Goal: Check status: Check status

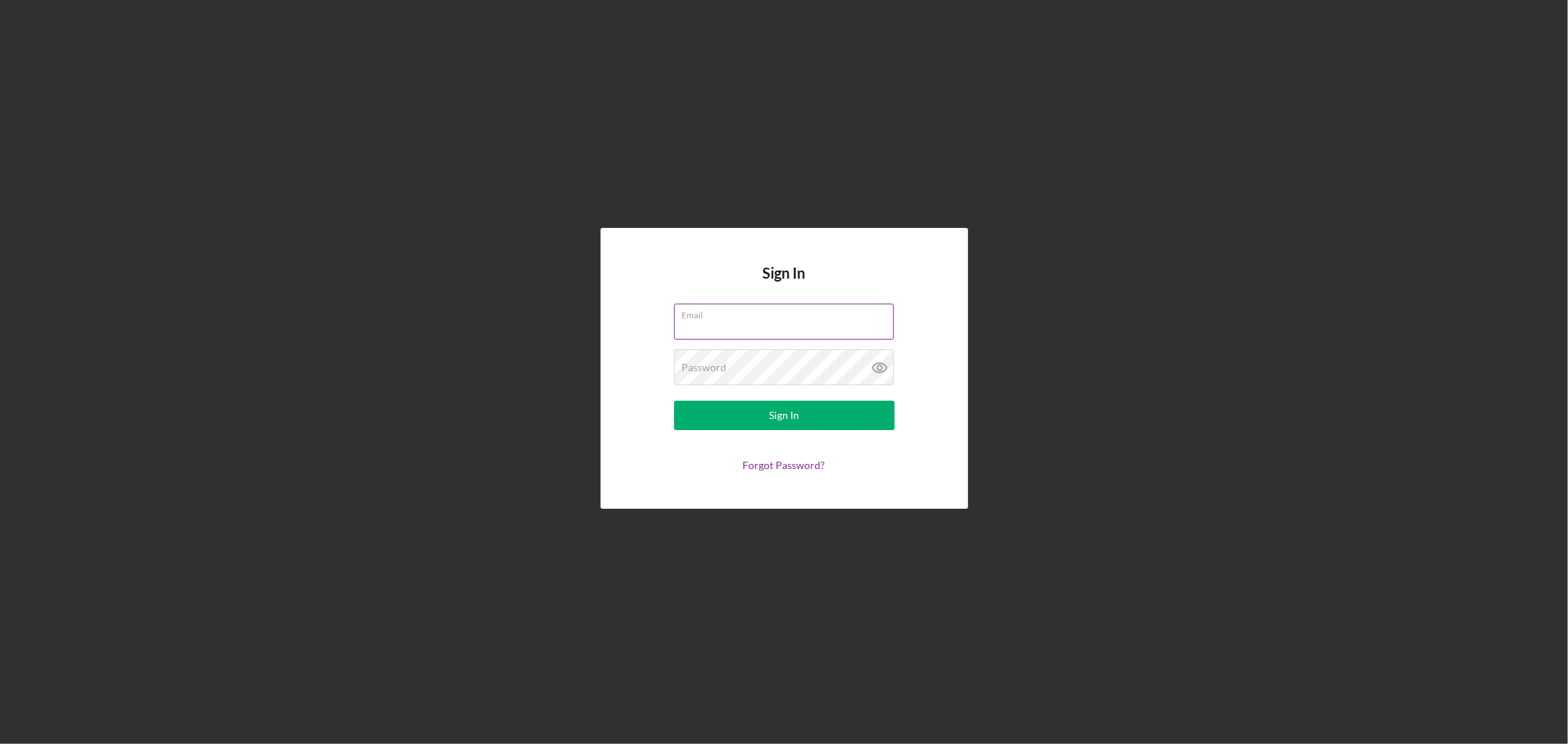
click at [784, 324] on input "Email" at bounding box center [784, 322] width 220 height 35
type input "[EMAIL_ADDRESS][DOMAIN_NAME]"
click at [674, 401] on button "Sign In" at bounding box center [784, 415] width 221 height 29
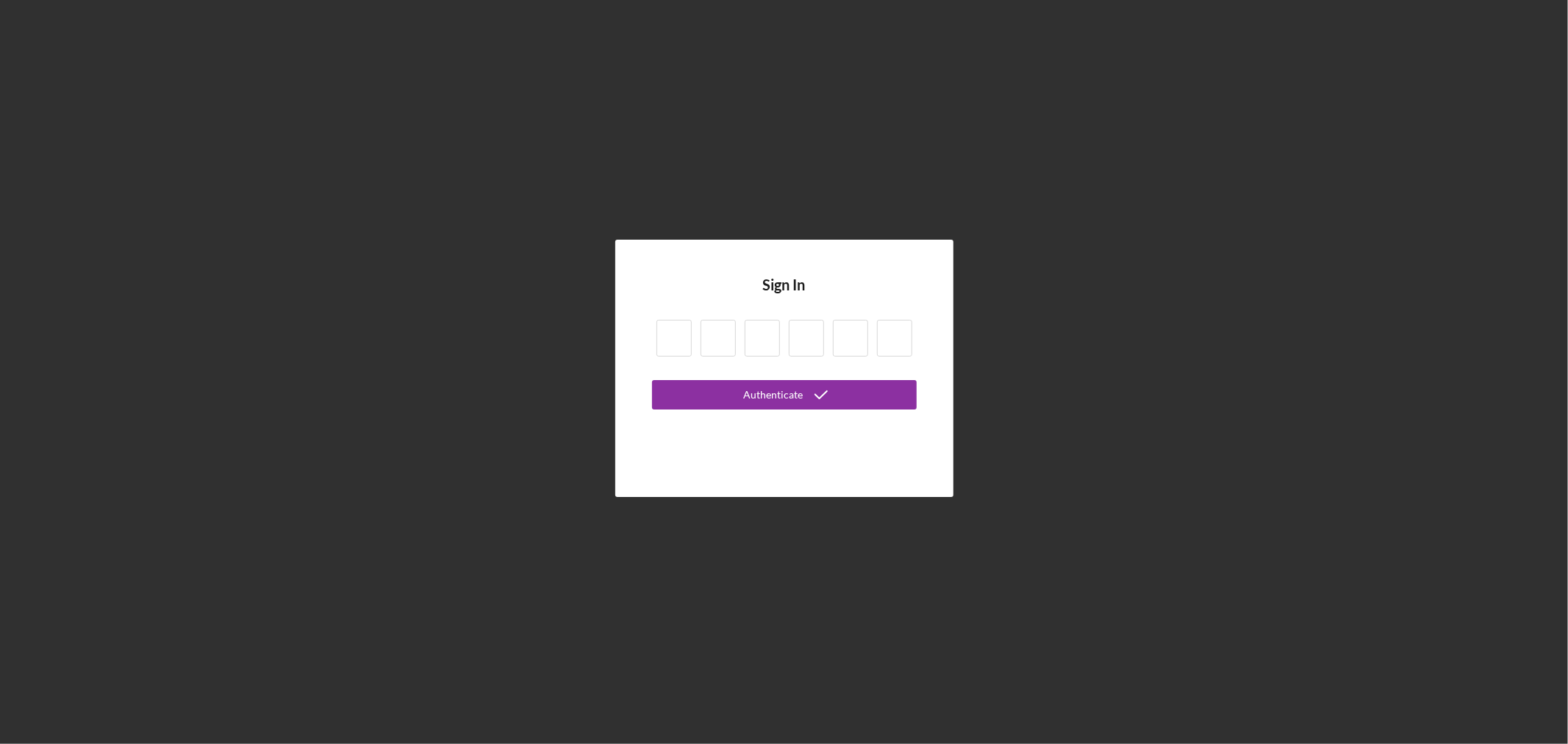
drag, startPoint x: 654, startPoint y: 332, endPoint x: 665, endPoint y: 332, distance: 11.0
click at [660, 332] on div at bounding box center [784, 340] width 265 height 50
click at [673, 333] on input at bounding box center [674, 339] width 35 height 37
type input "6"
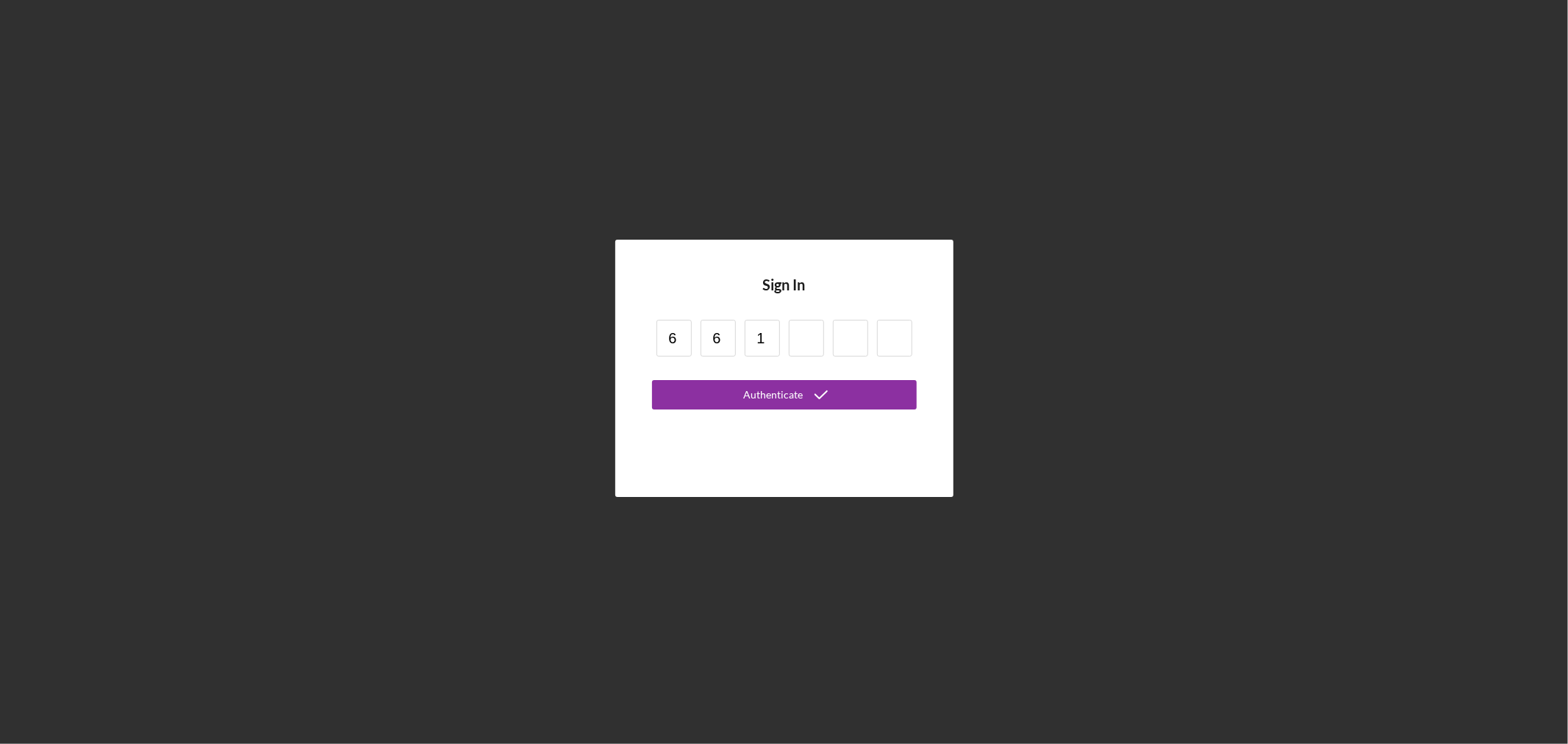
type input "1"
type input "6"
type input "8"
click at [652, 380] on button "Authenticate" at bounding box center [784, 395] width 265 height 29
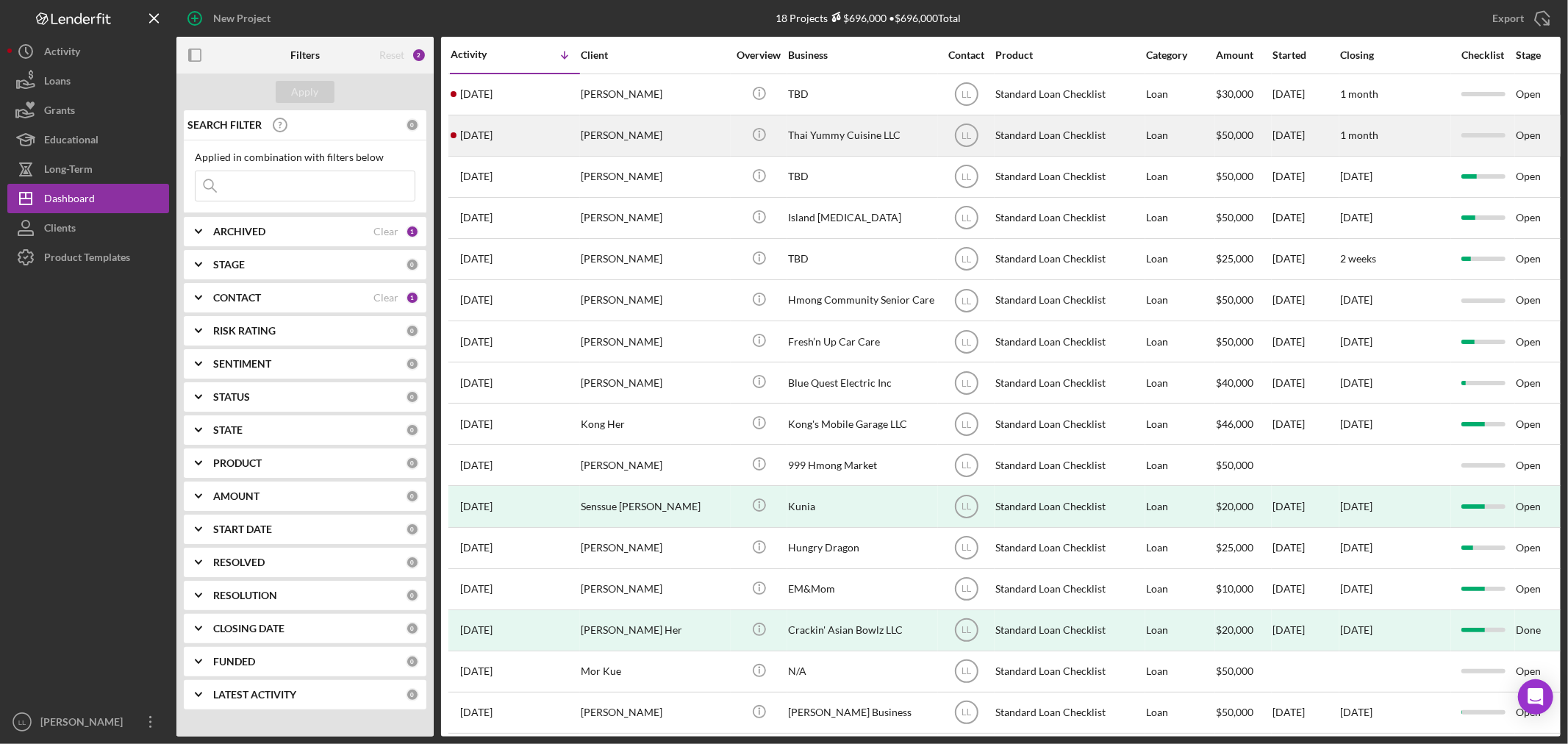
click at [644, 128] on div "[PERSON_NAME]" at bounding box center [654, 135] width 147 height 39
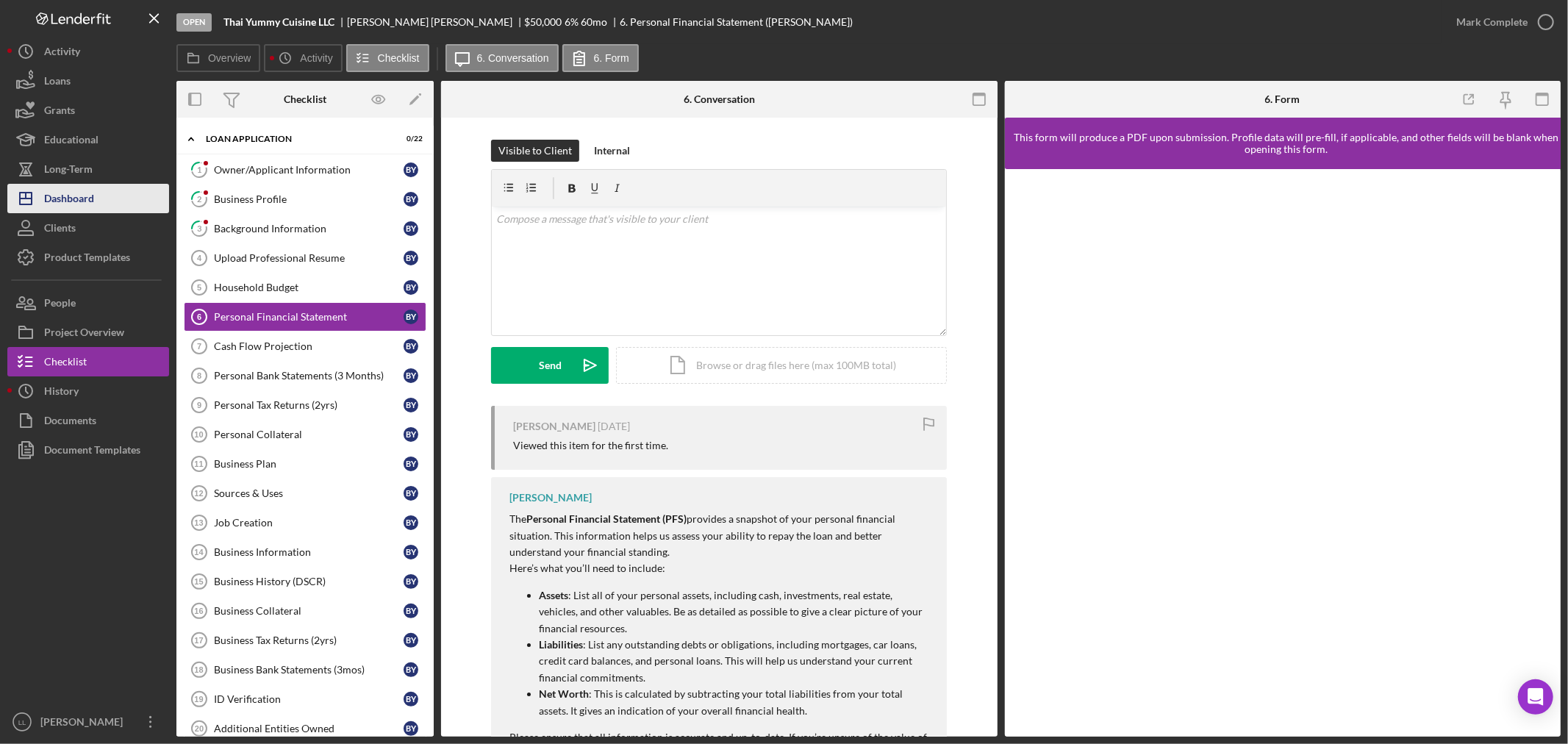
click at [90, 197] on div "Dashboard" at bounding box center [69, 200] width 50 height 33
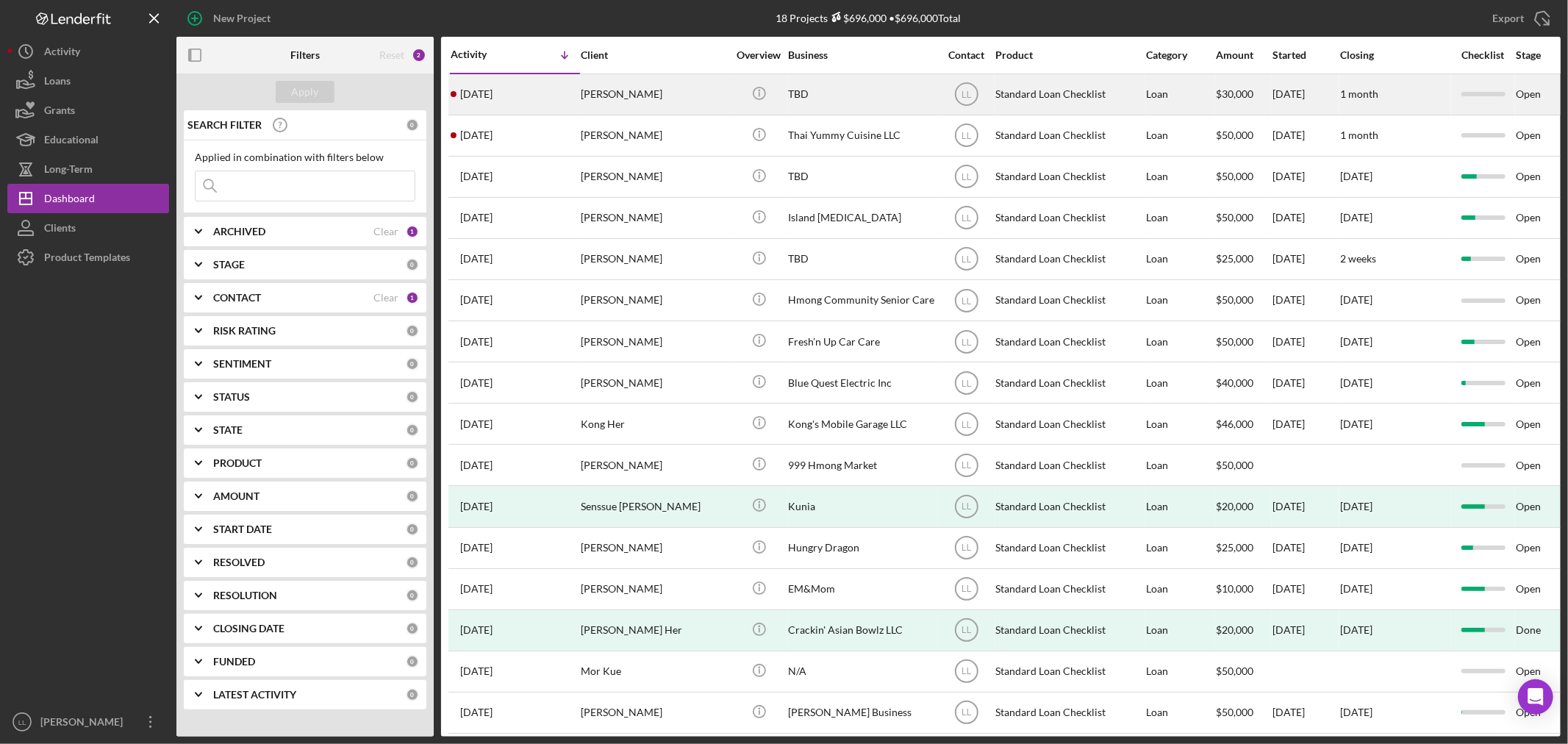
click at [720, 95] on div "[PERSON_NAME]" at bounding box center [654, 94] width 147 height 39
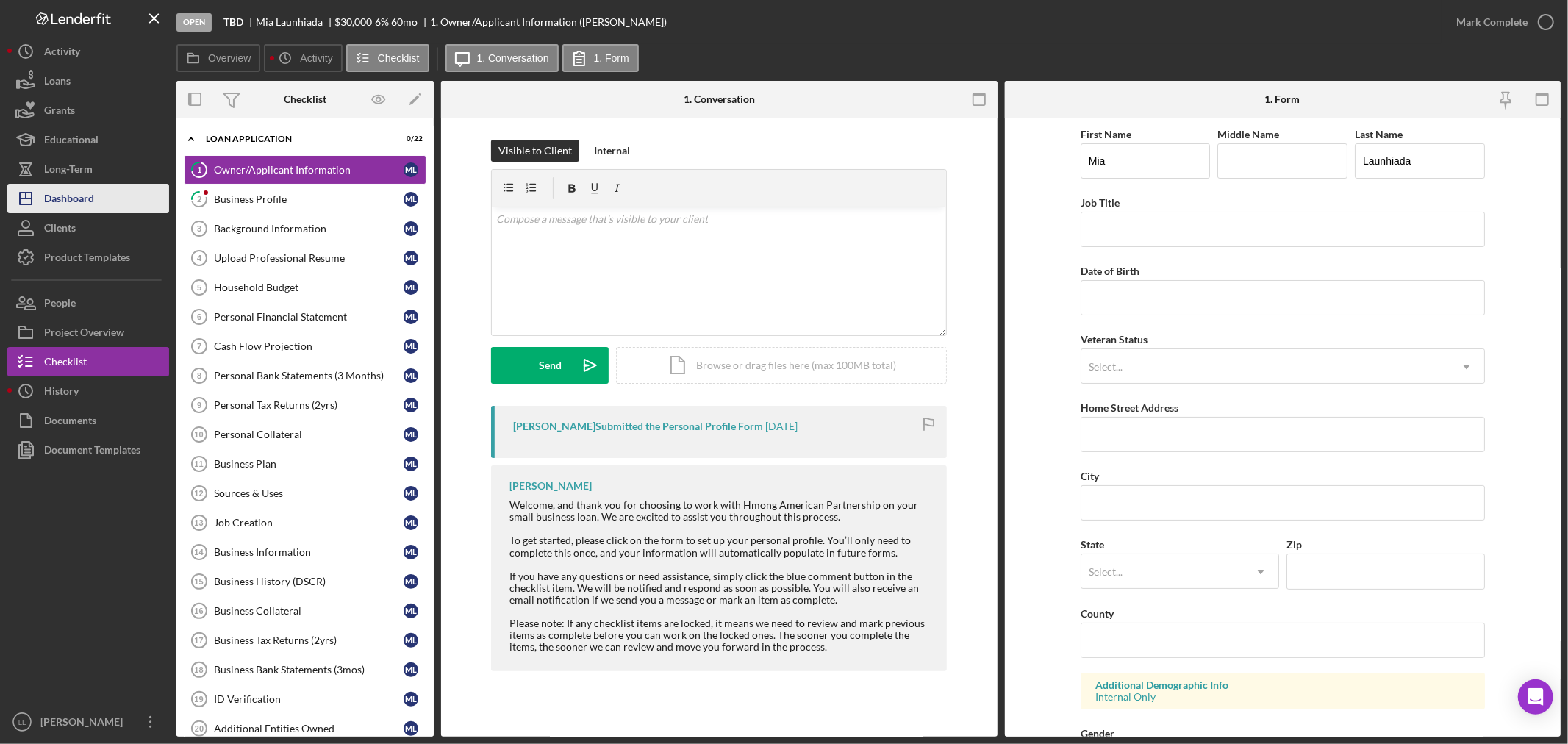
click at [59, 188] on div "Dashboard" at bounding box center [69, 200] width 50 height 33
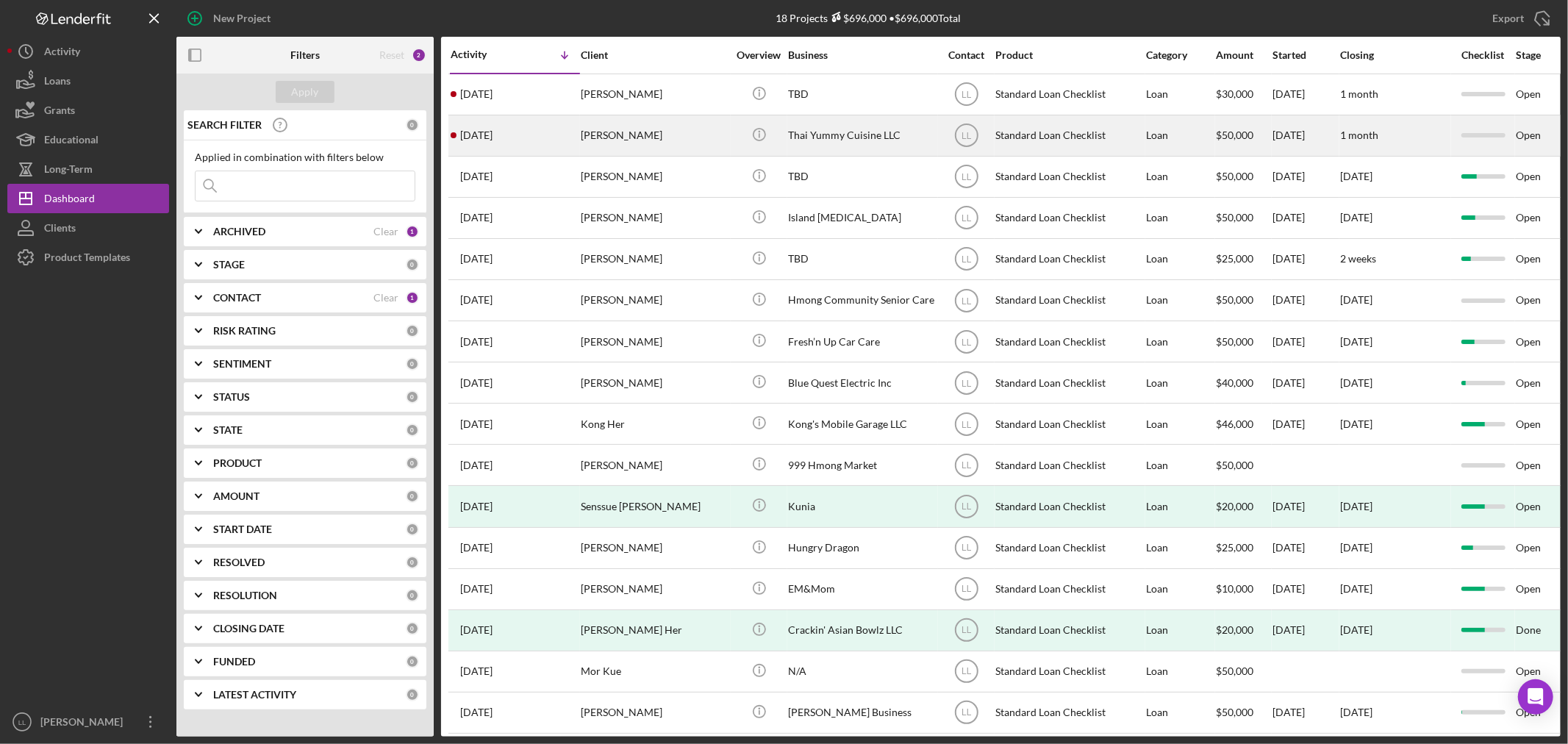
click at [674, 153] on div "[PERSON_NAME]" at bounding box center [654, 135] width 147 height 39
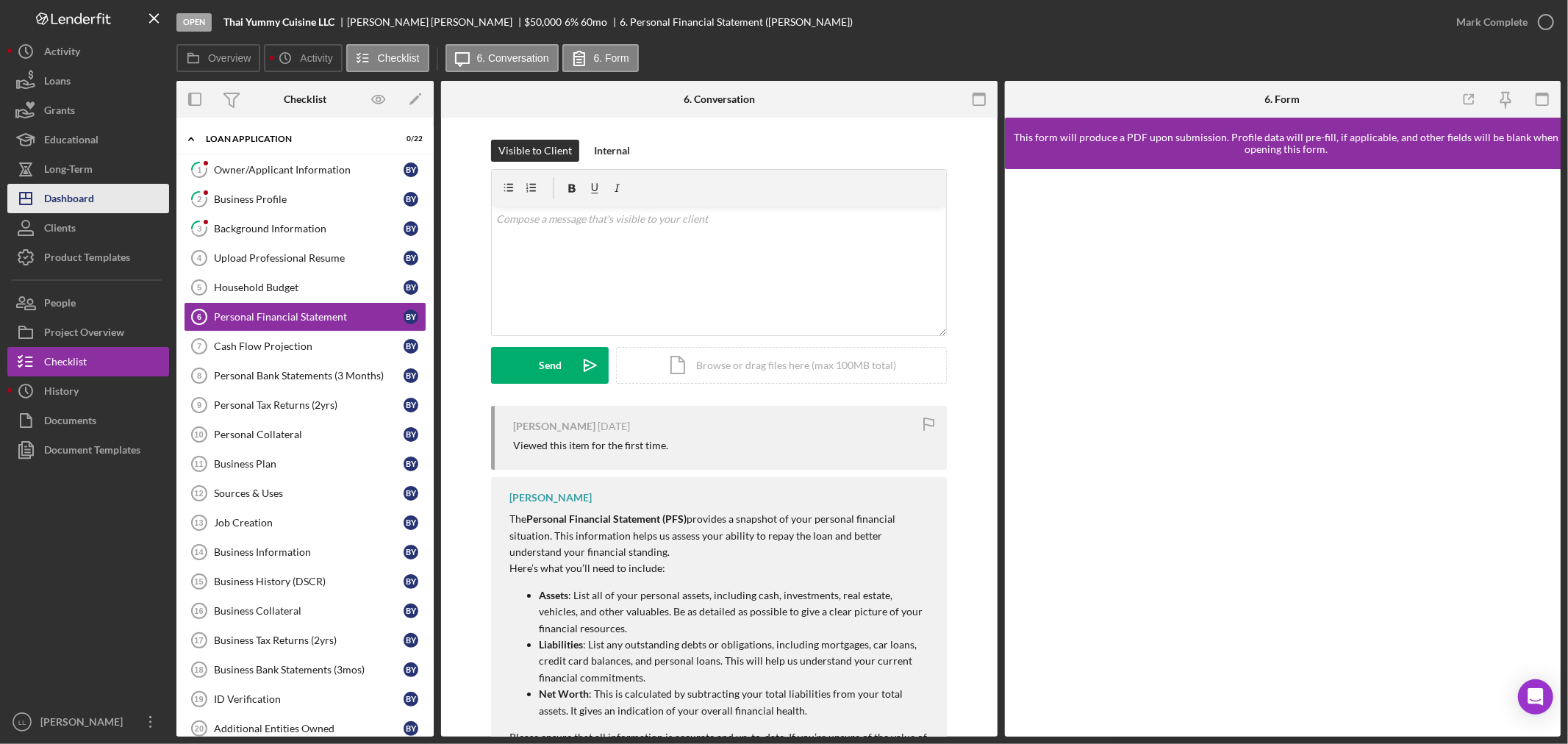
click at [72, 192] on div "Dashboard" at bounding box center [69, 200] width 50 height 33
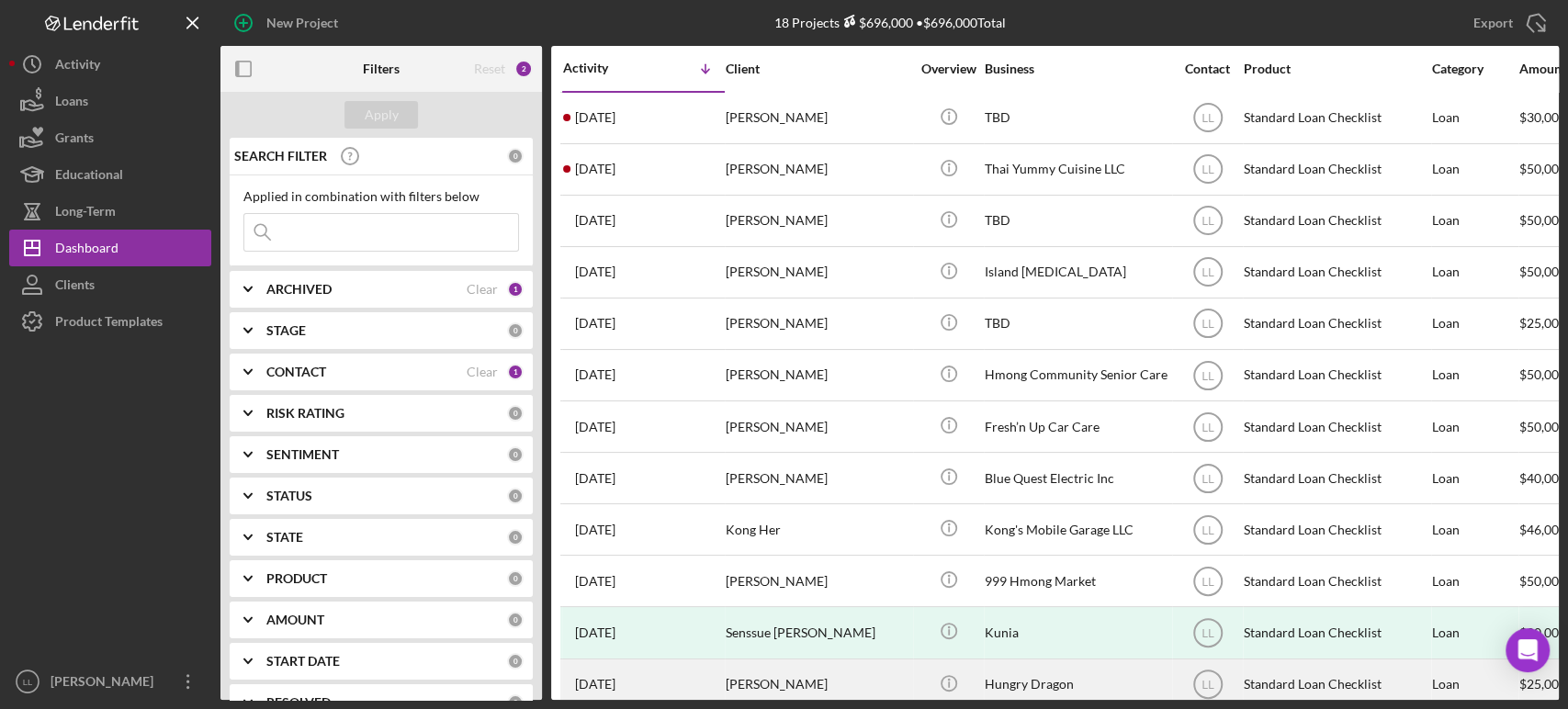
click at [595, 665] on div "[DATE] [PERSON_NAME]" at bounding box center [643, 685] width 161 height 49
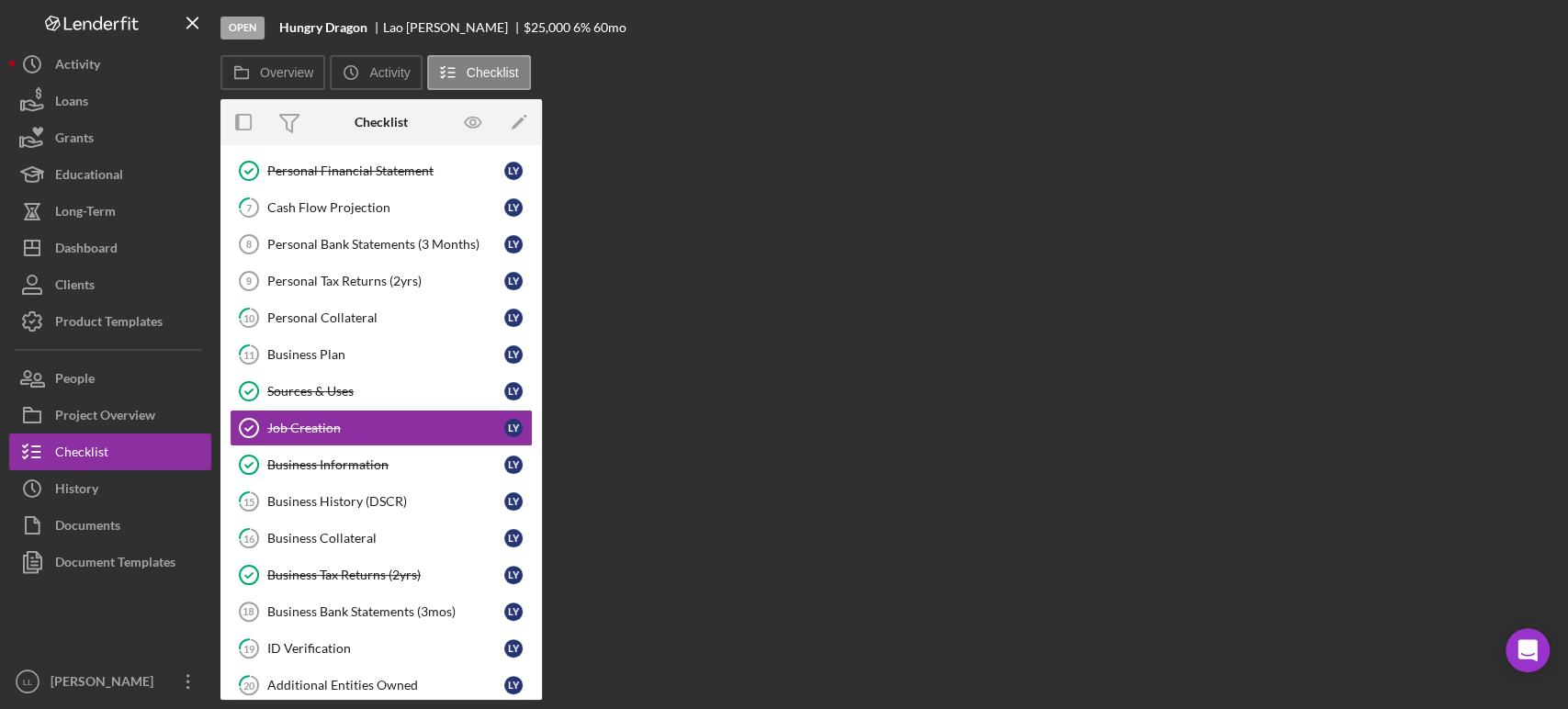
scroll to position [226, 0]
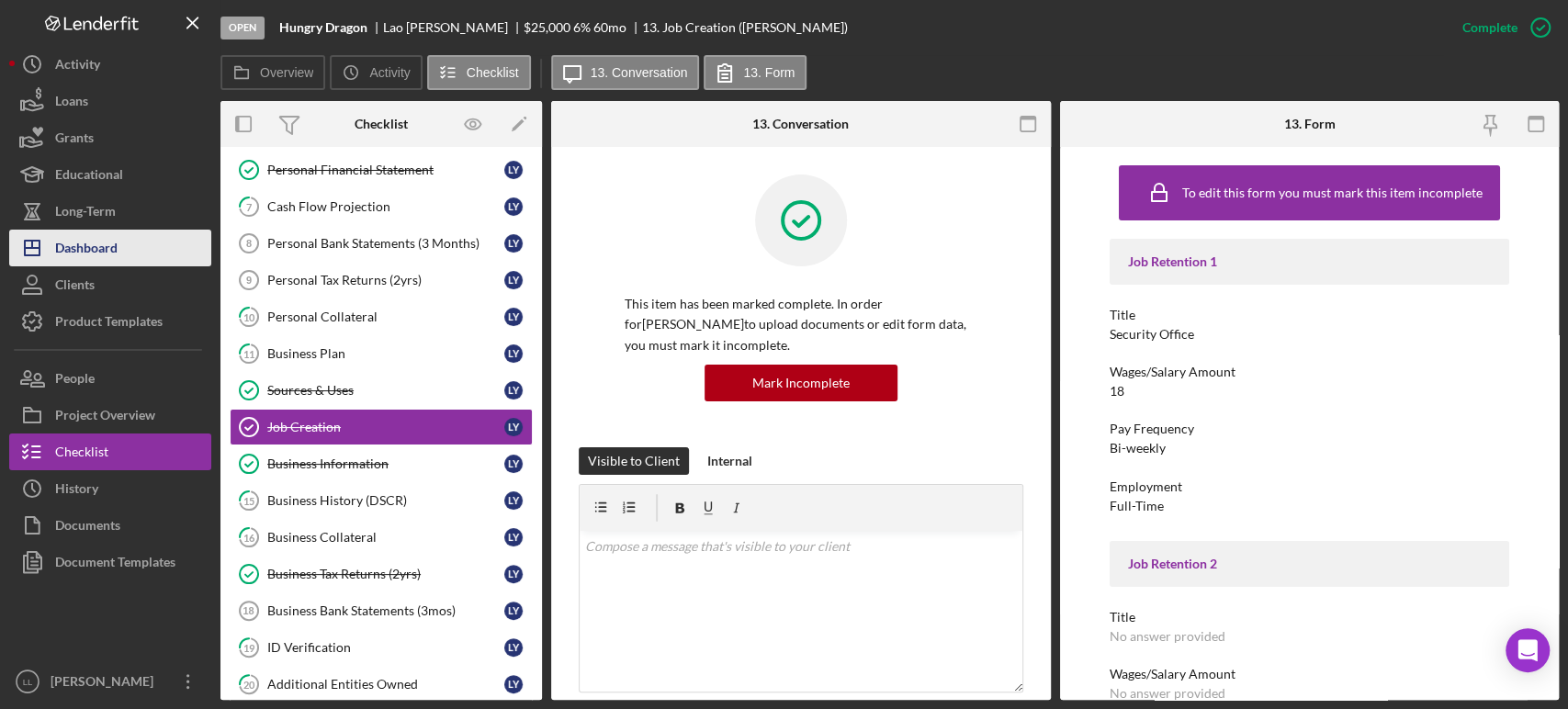
click at [125, 254] on button "Icon/Dashboard Dashboard" at bounding box center [111, 248] width 202 height 37
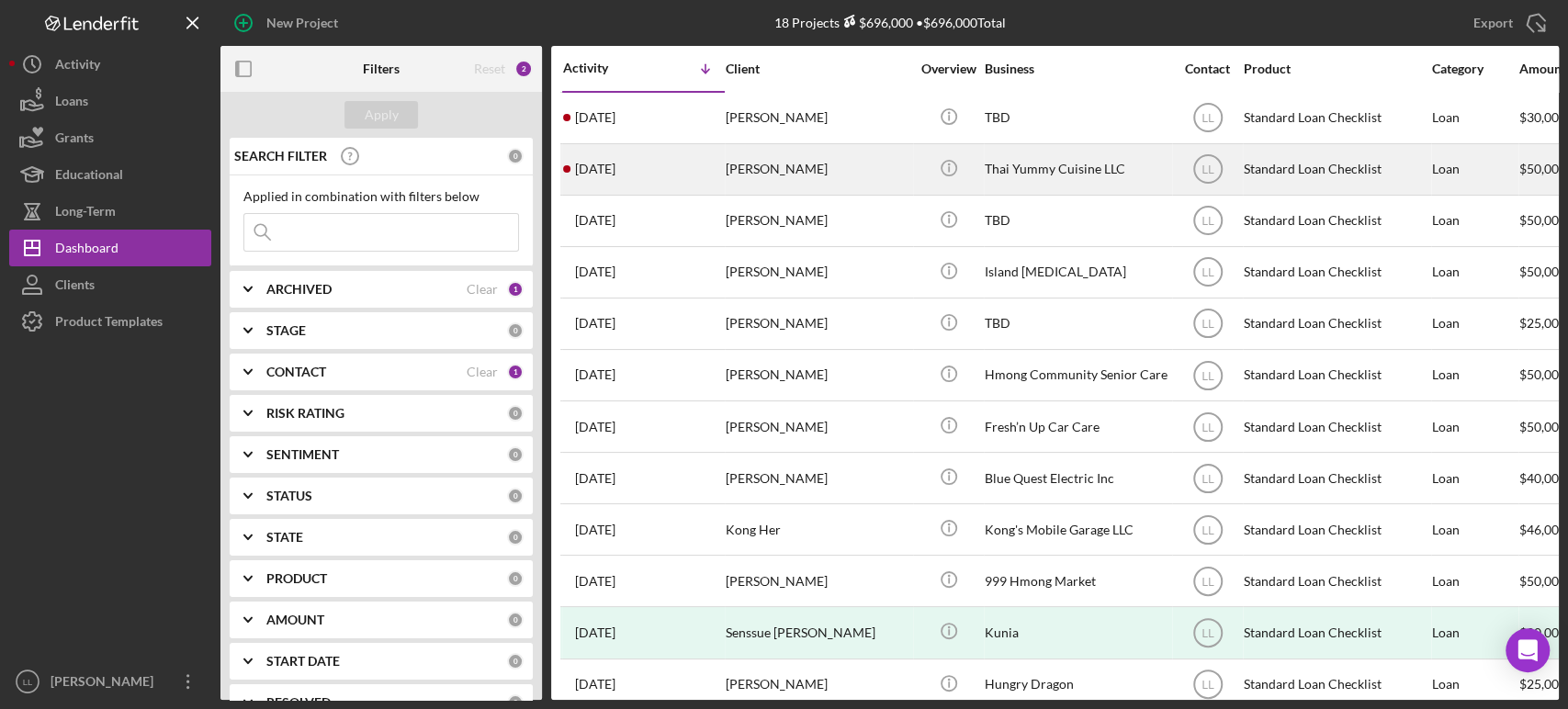
click at [898, 165] on div "[PERSON_NAME]" at bounding box center [817, 169] width 184 height 49
